Goal: Transaction & Acquisition: Download file/media

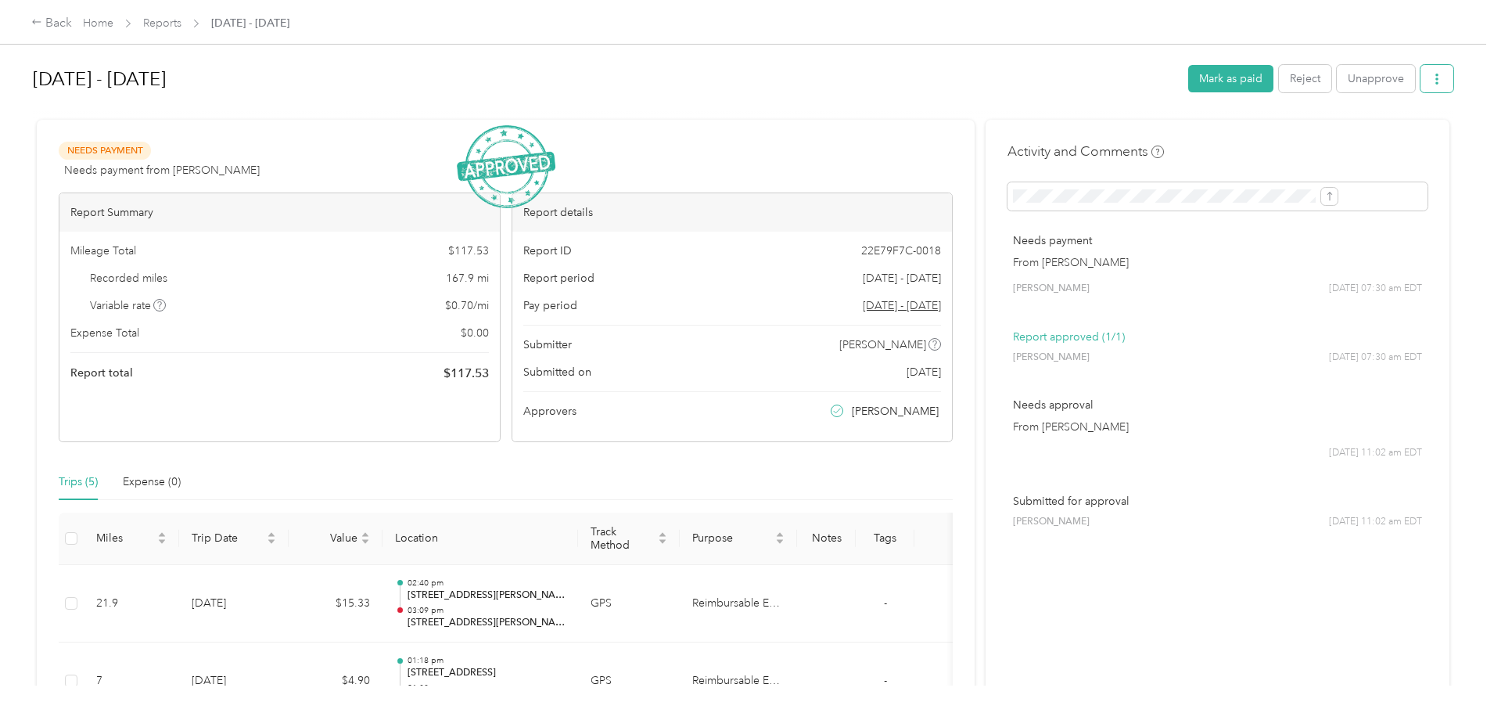
click at [1432, 79] on icon "button" at bounding box center [1437, 79] width 11 height 11
click at [1274, 138] on span "Download" at bounding box center [1265, 136] width 52 height 16
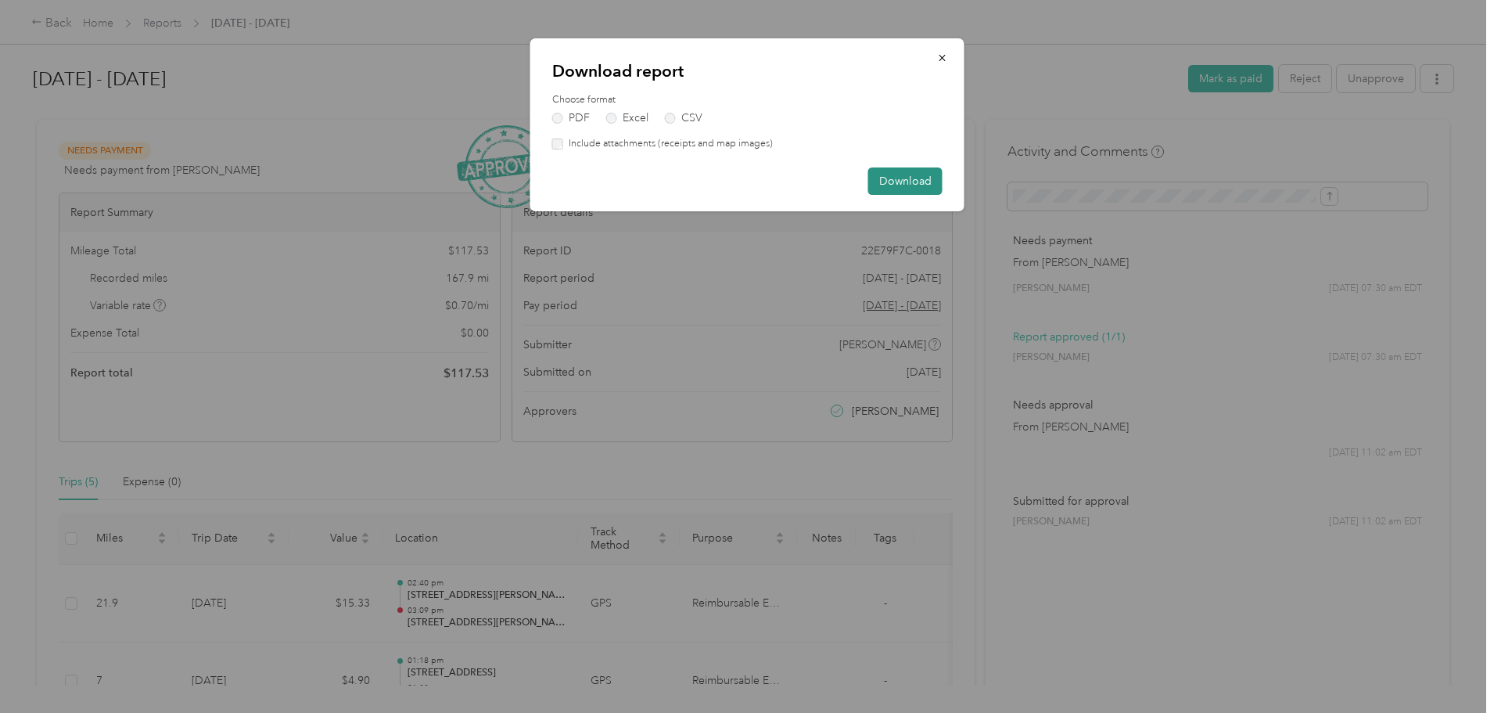
click at [906, 180] on button "Download" at bounding box center [906, 180] width 74 height 27
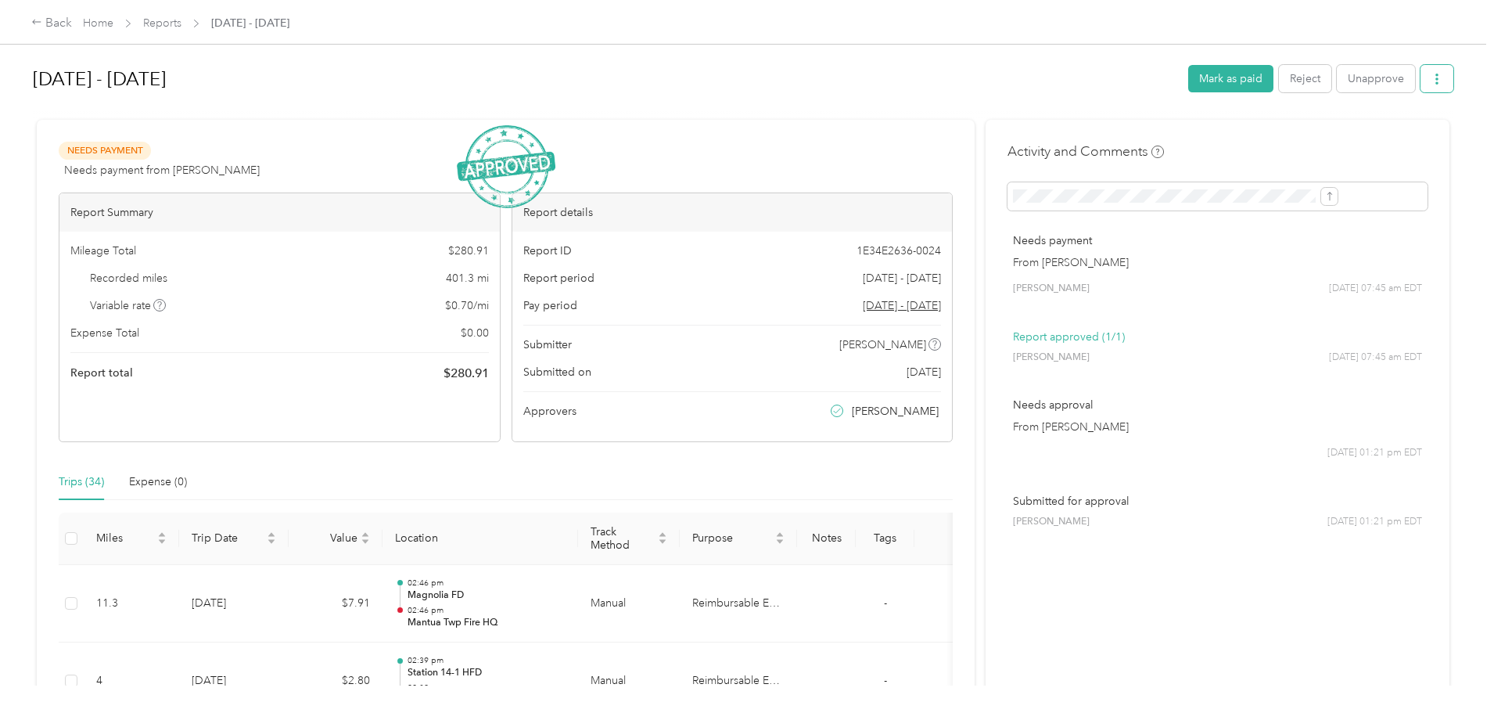
click at [1421, 79] on button "button" at bounding box center [1437, 78] width 33 height 27
click at [1268, 138] on span "Download" at bounding box center [1265, 136] width 52 height 16
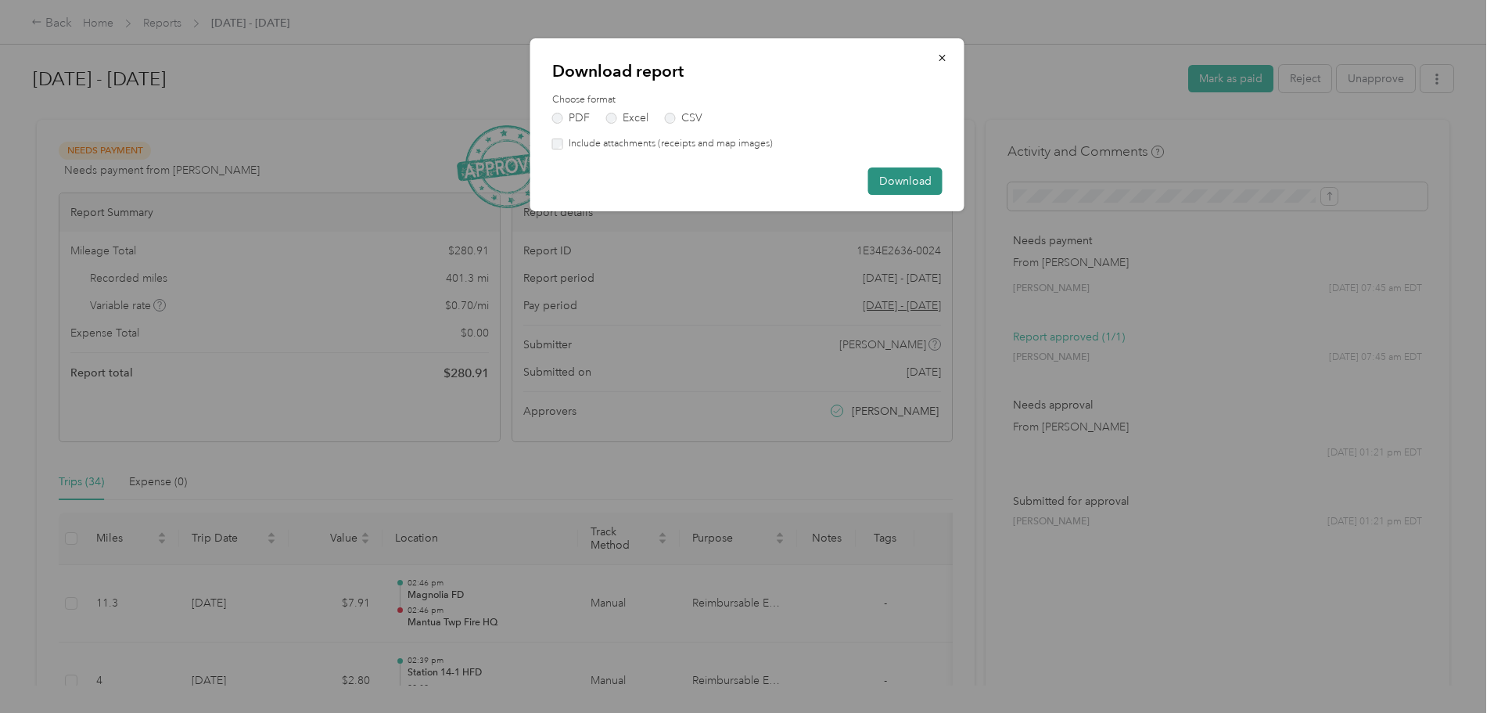
click at [920, 182] on button "Download" at bounding box center [906, 180] width 74 height 27
